Goal: Transaction & Acquisition: Purchase product/service

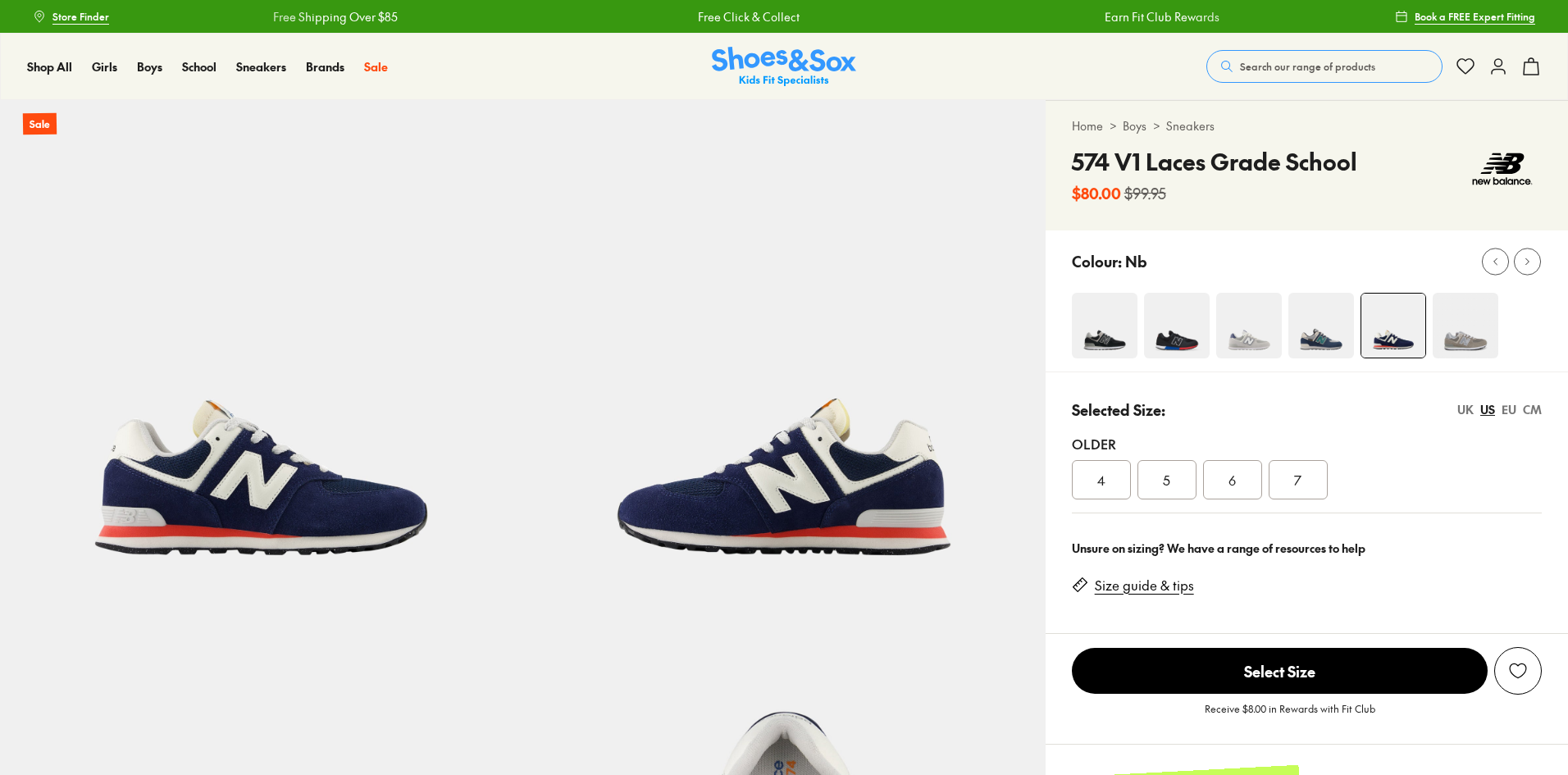
select select "*"
click at [1116, 328] on img at bounding box center [1105, 326] width 66 height 66
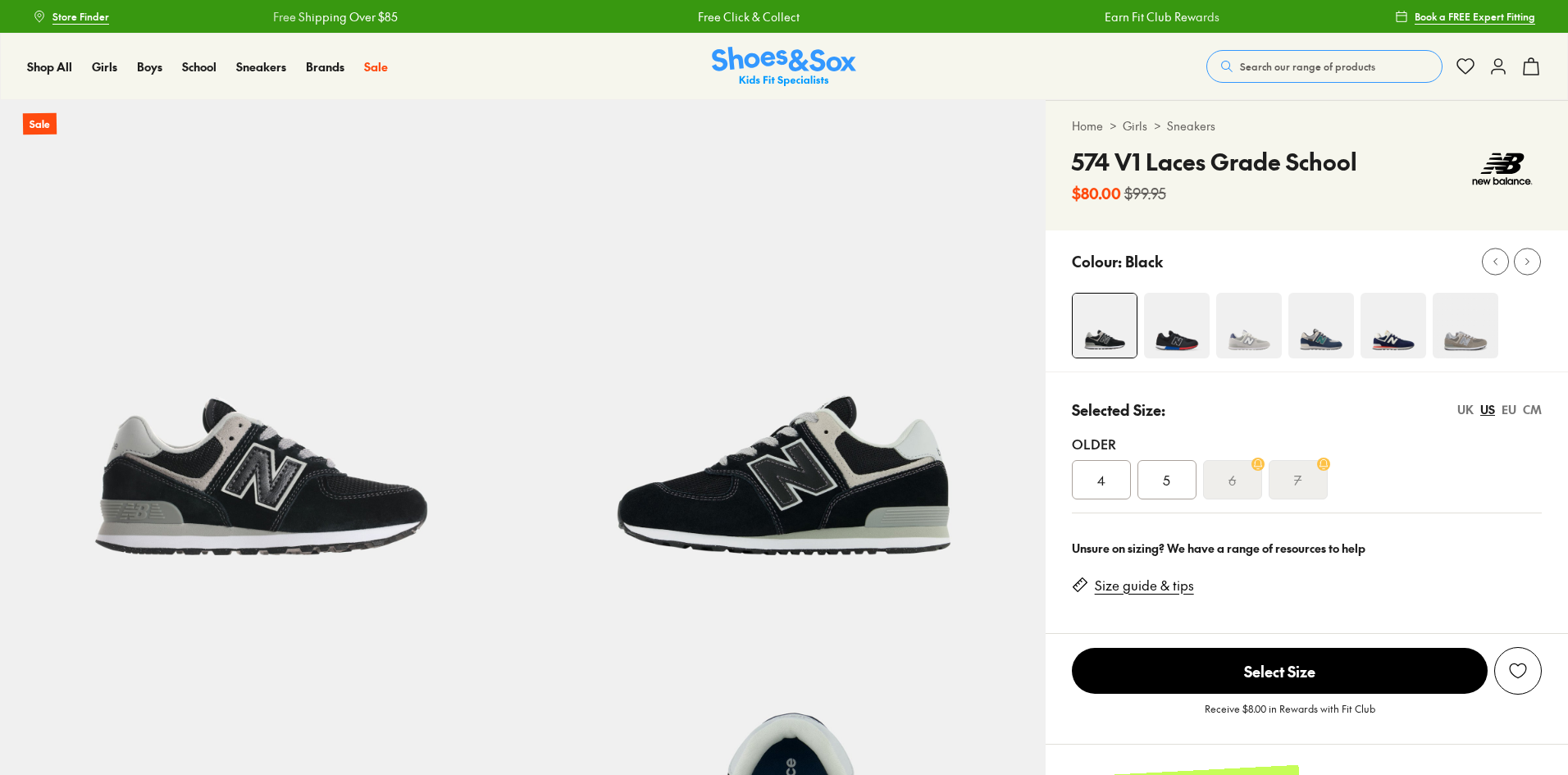
select select "*"
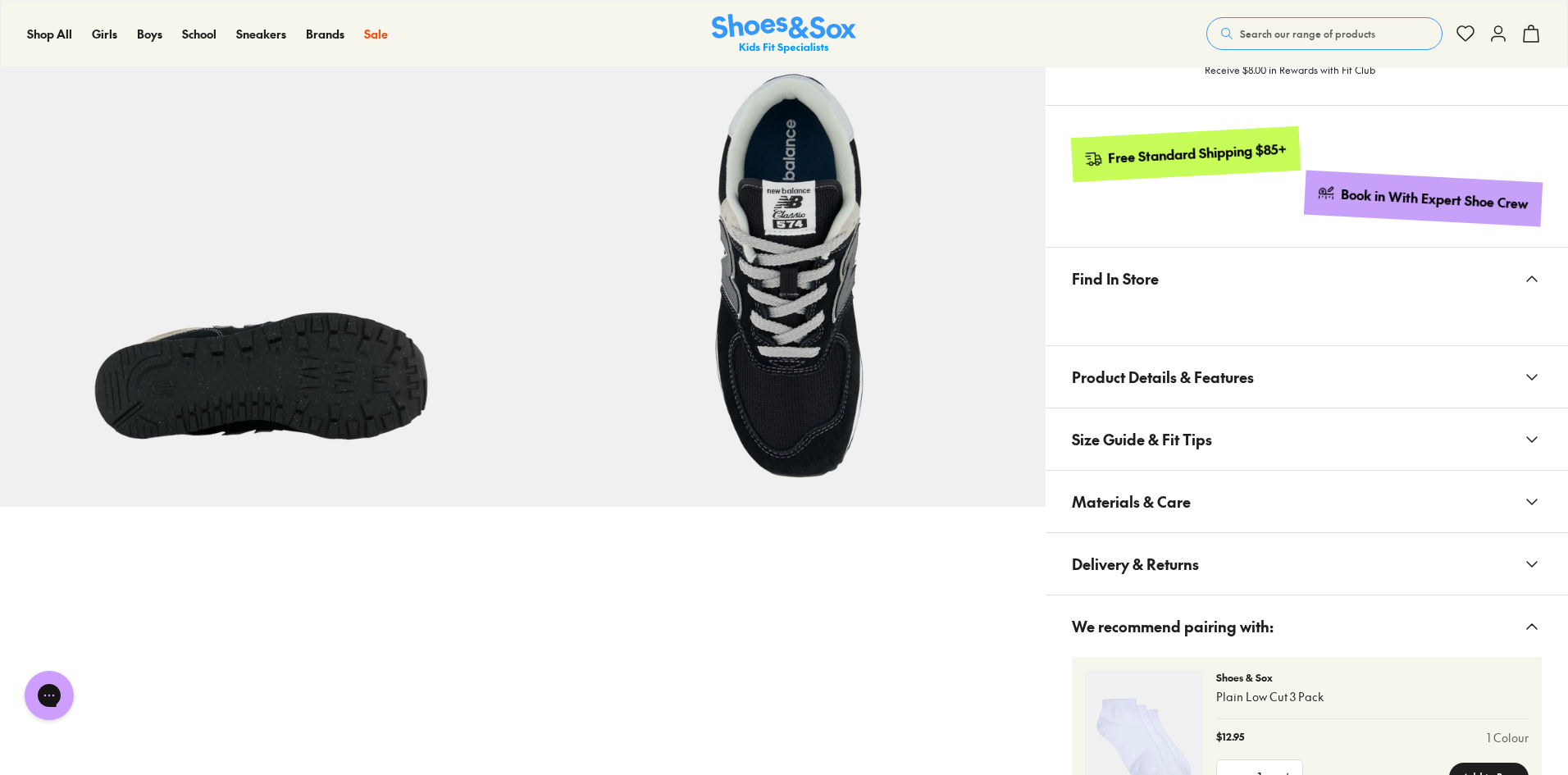
scroll to position [656, 0]
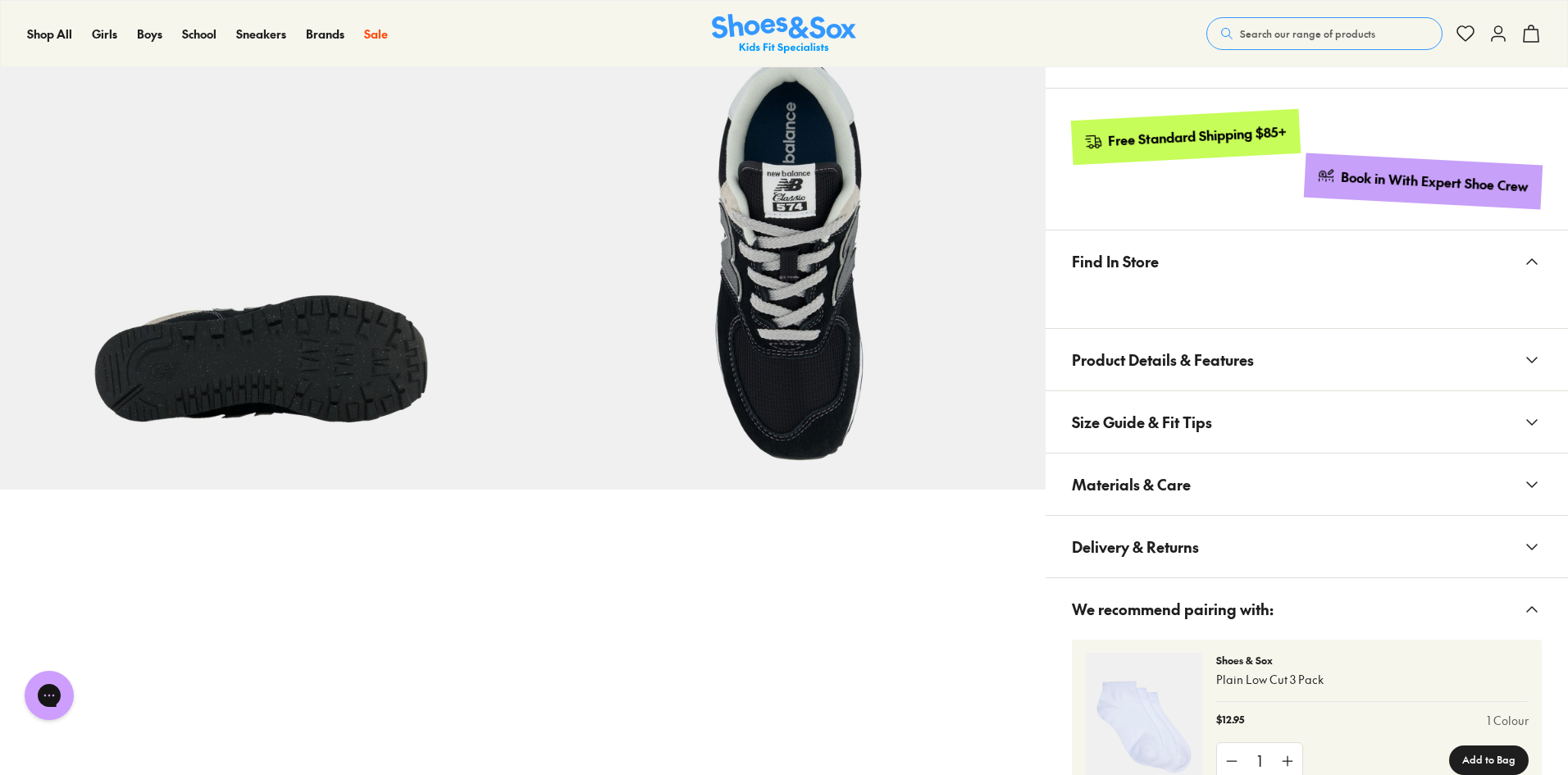
click at [1512, 420] on button "Size Guide & Fit Tips" at bounding box center [1306, 421] width 522 height 61
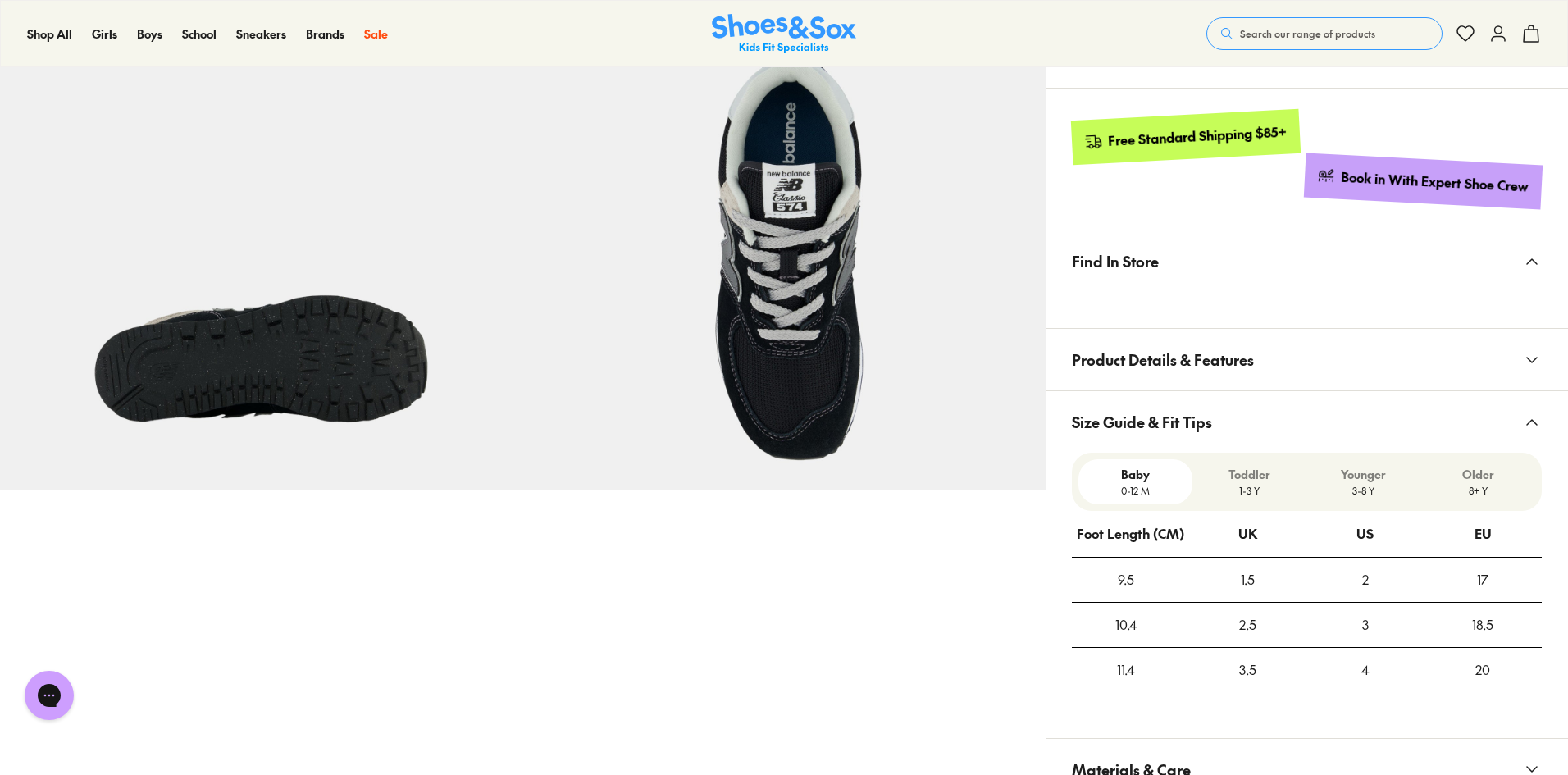
click at [1532, 423] on icon at bounding box center [1532, 422] width 20 height 20
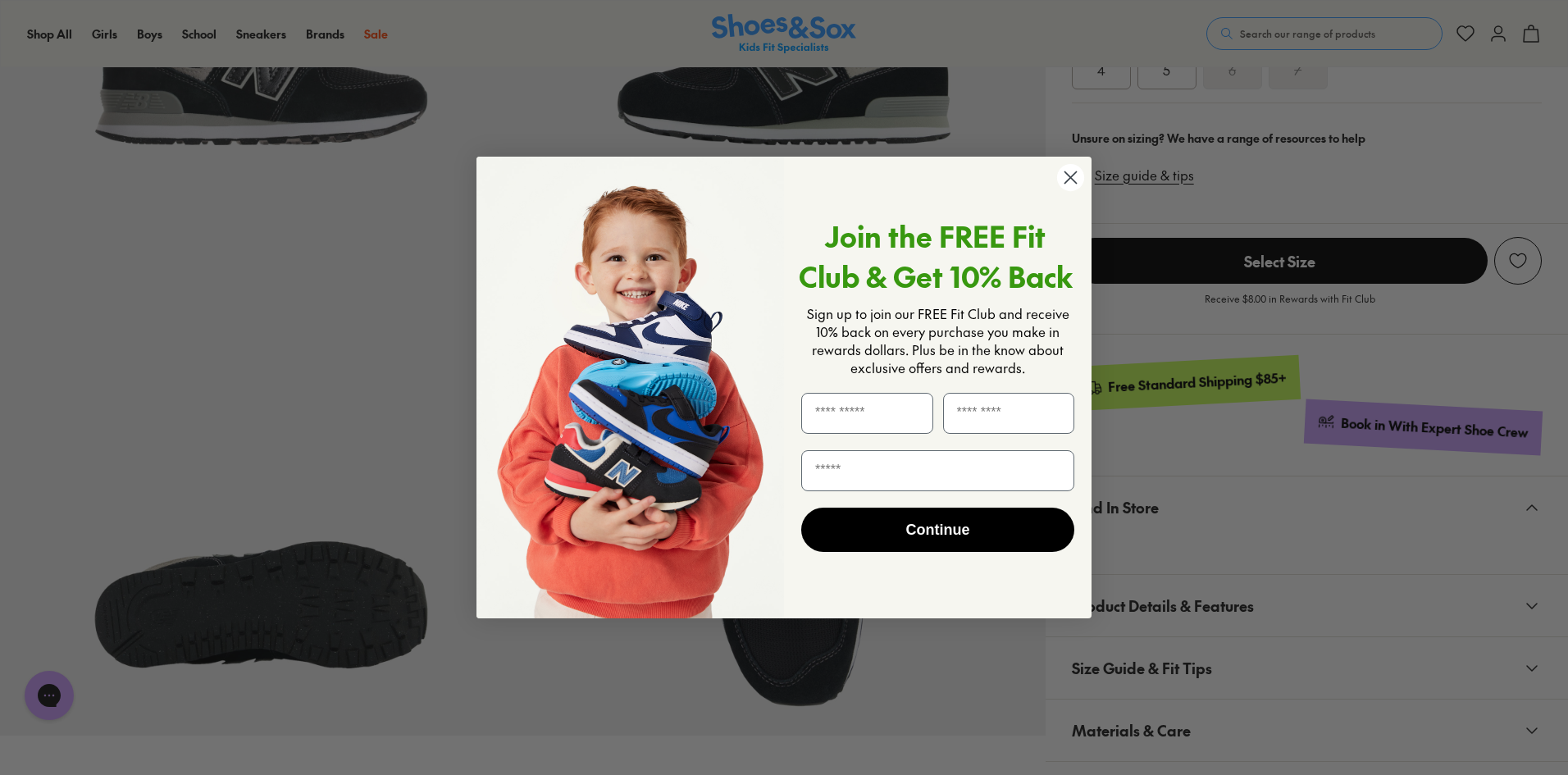
scroll to position [328, 0]
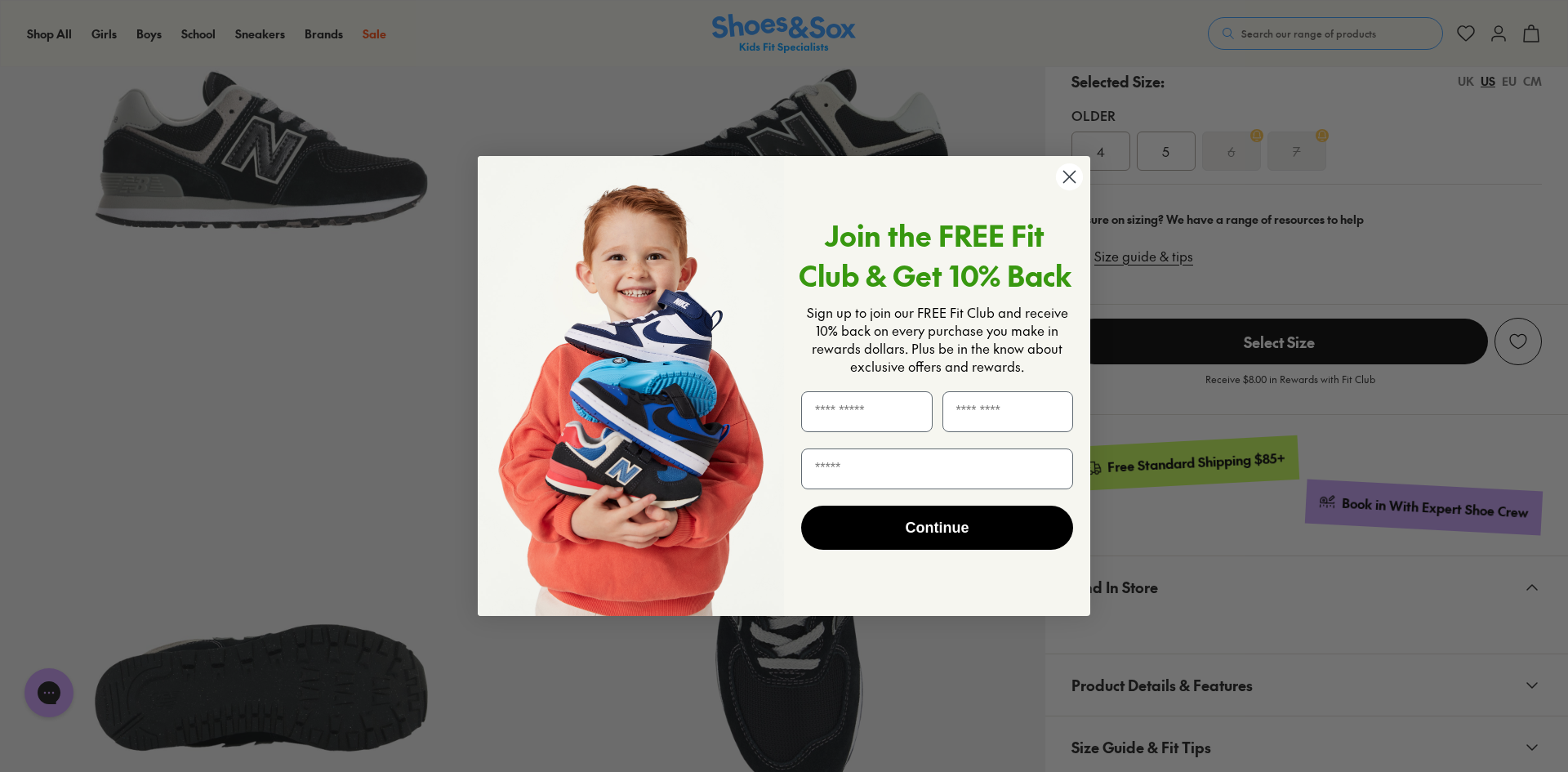
click at [1067, 175] on icon "Close dialog" at bounding box center [1069, 177] width 11 height 11
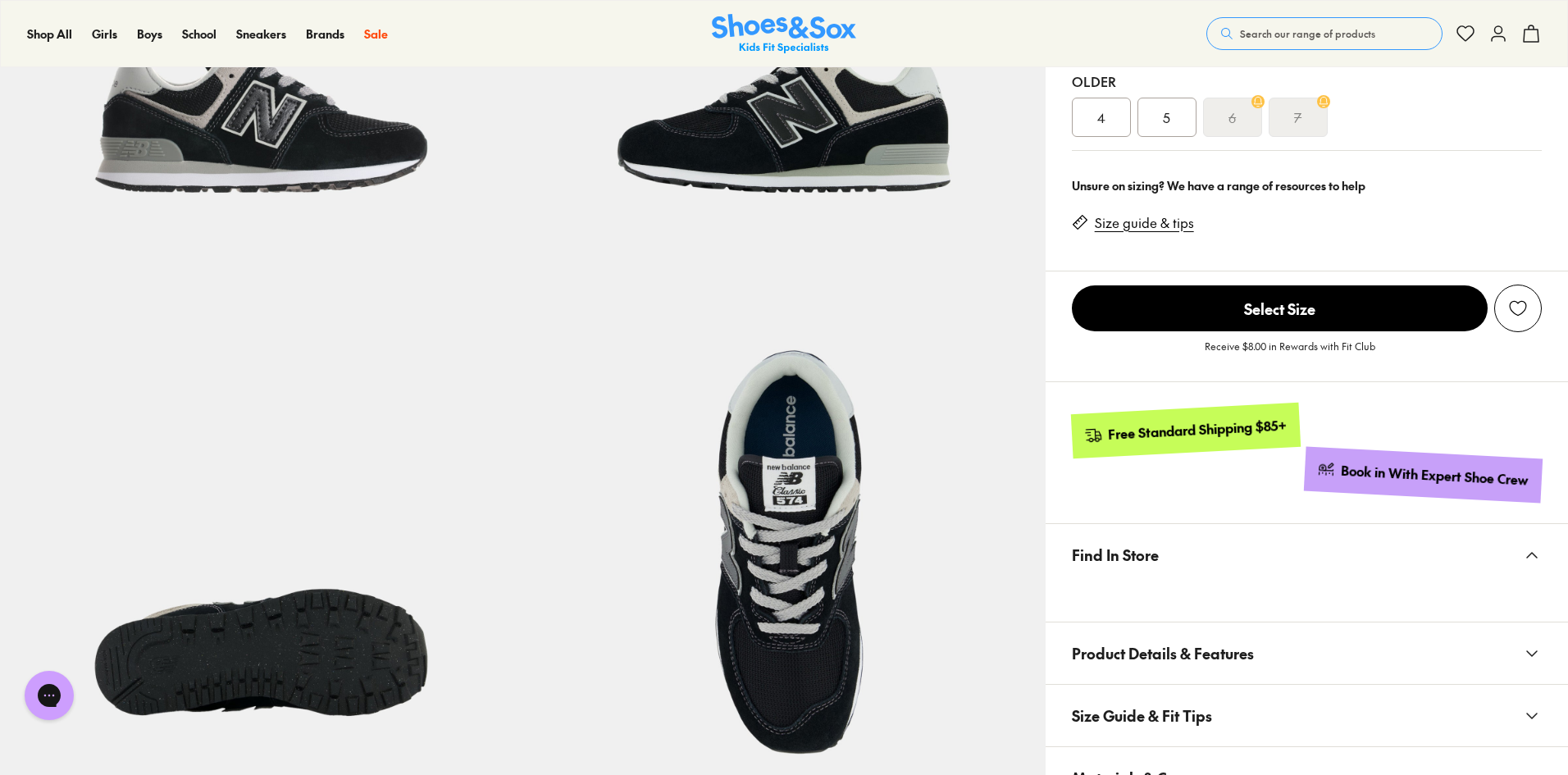
scroll to position [492, 0]
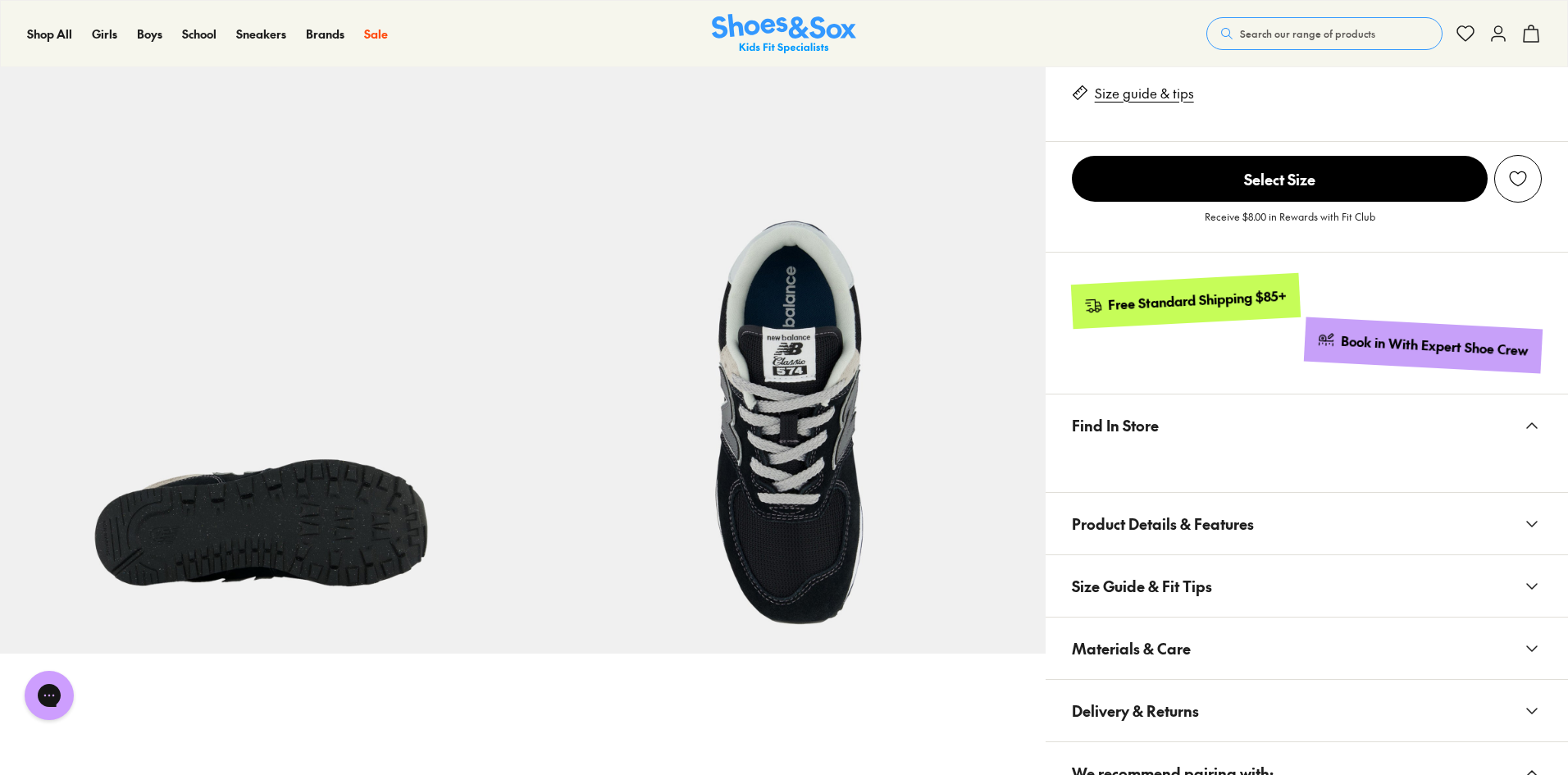
click at [1213, 591] on button "Size Guide & Fit Tips" at bounding box center [1306, 585] width 522 height 61
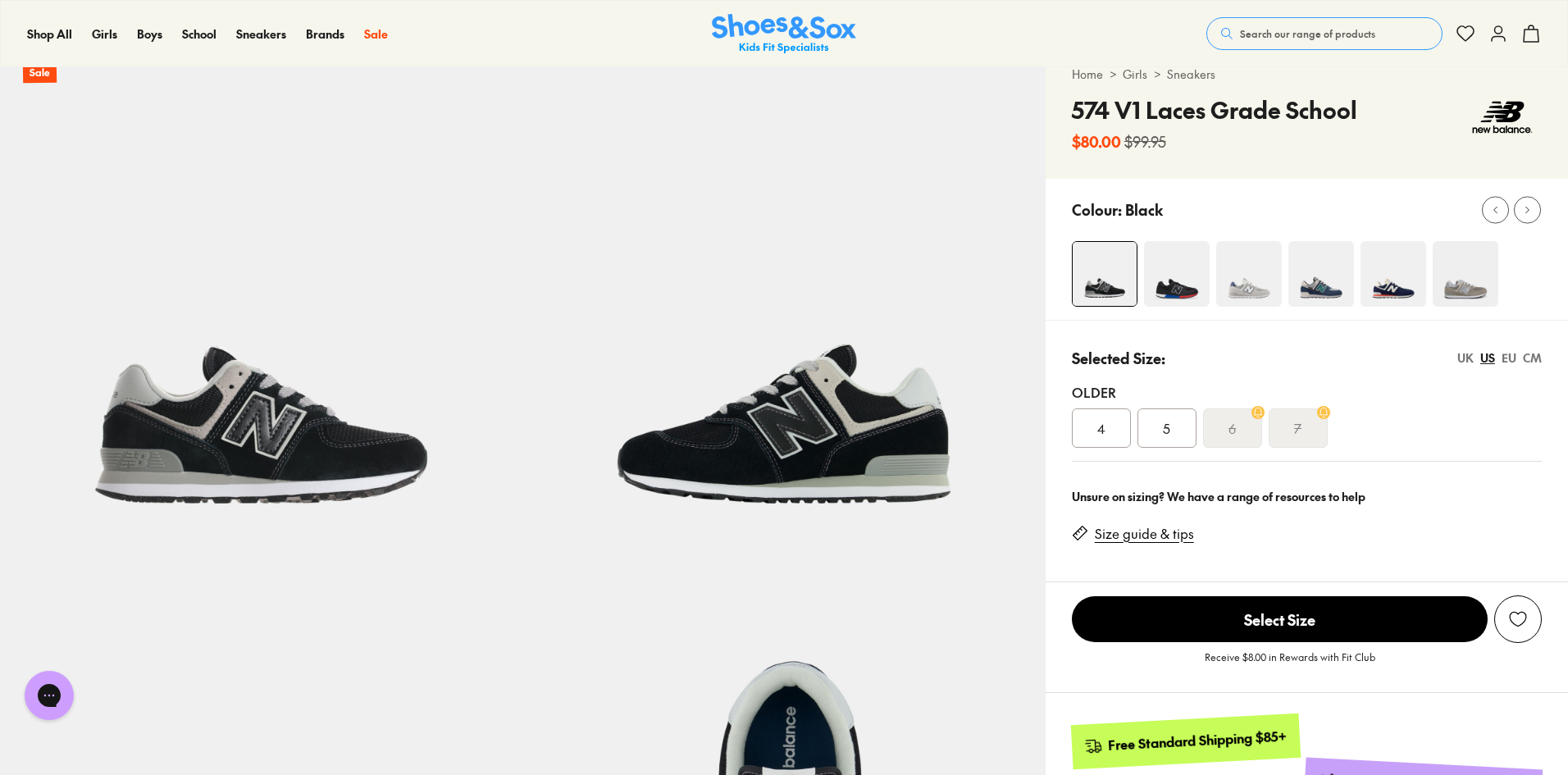
scroll to position [0, 0]
